Goal: Task Accomplishment & Management: Manage account settings

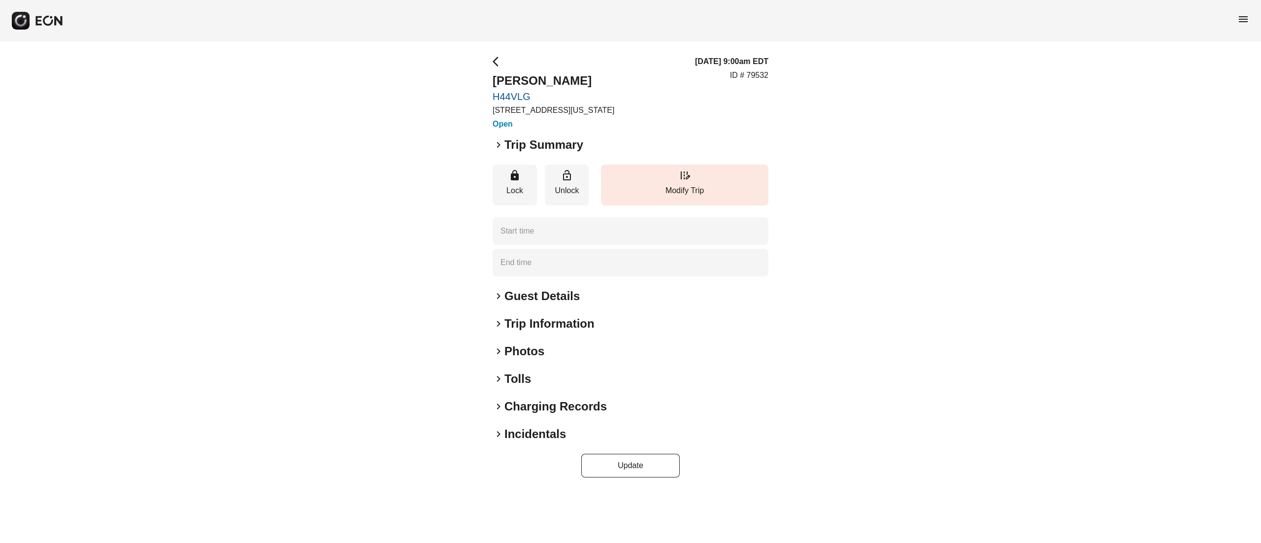
type time "**********"
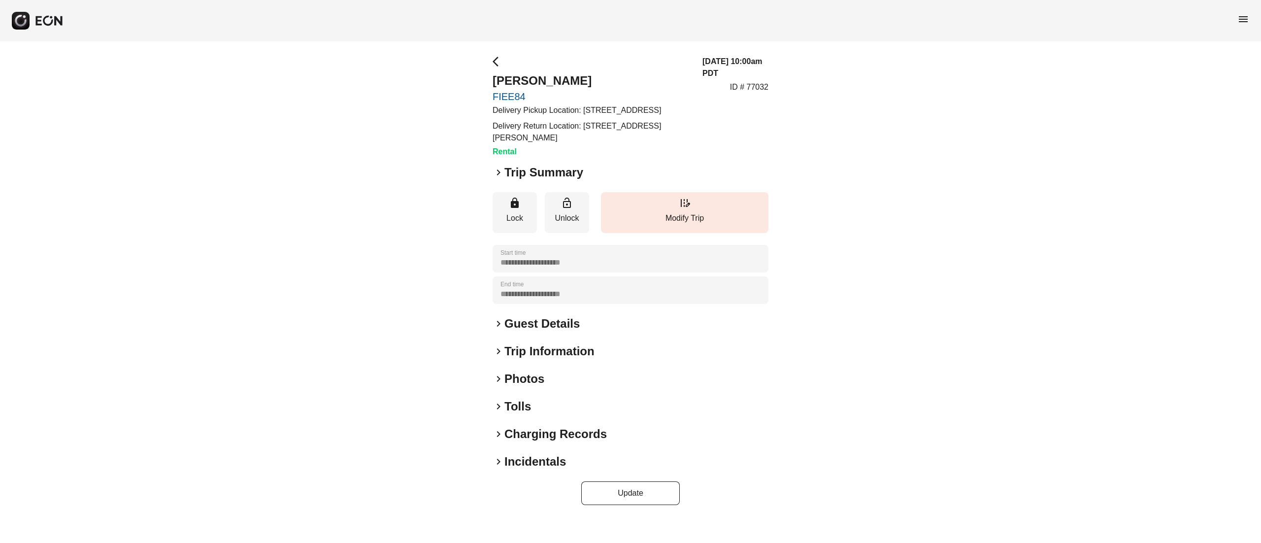
click at [533, 180] on h2 "Trip Summary" at bounding box center [544, 173] width 79 height 16
